Goal: Register for event/course

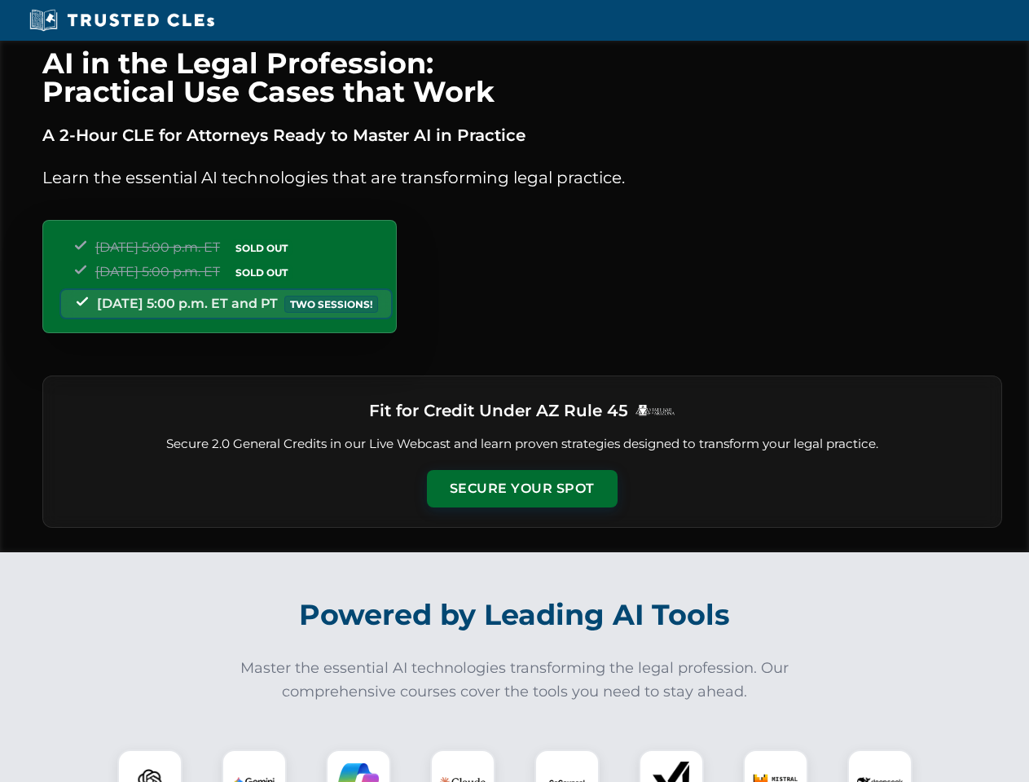
click at [521, 489] on button "Secure Your Spot" at bounding box center [522, 488] width 191 height 37
click at [150, 766] on img at bounding box center [149, 781] width 47 height 47
click at [254, 766] on img at bounding box center [254, 781] width 41 height 41
